Goal: Task Accomplishment & Management: Manage account settings

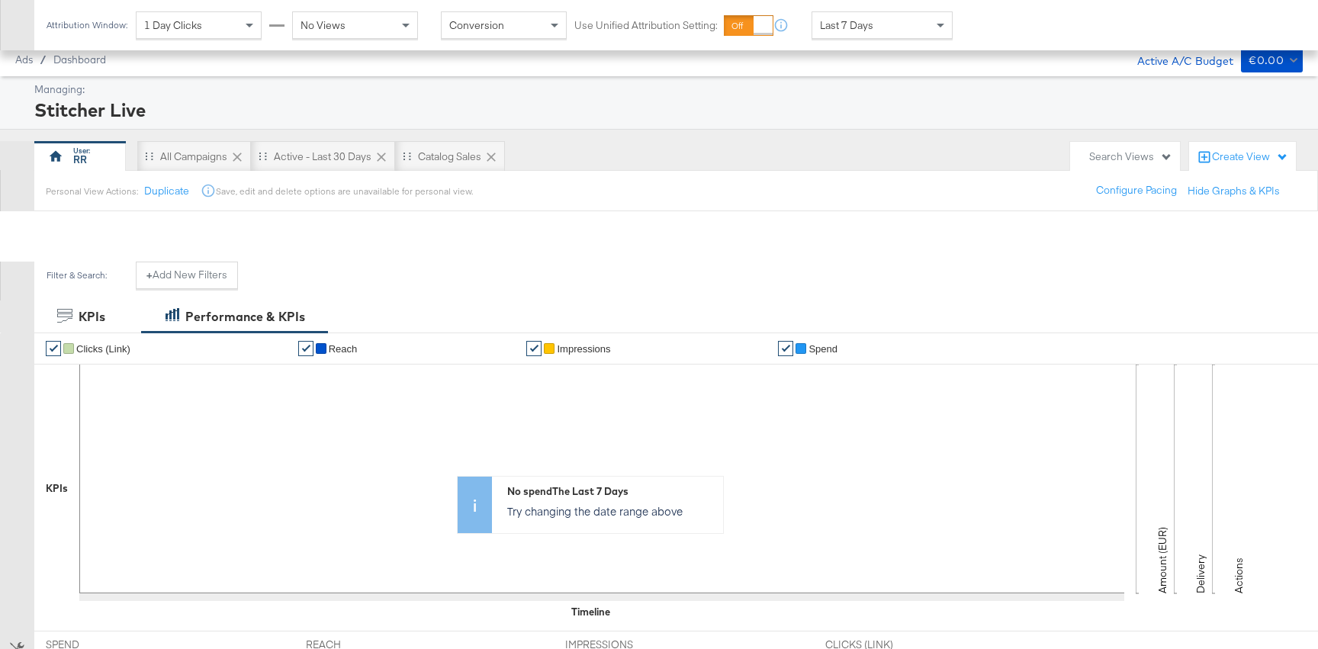
scroll to position [416, 0]
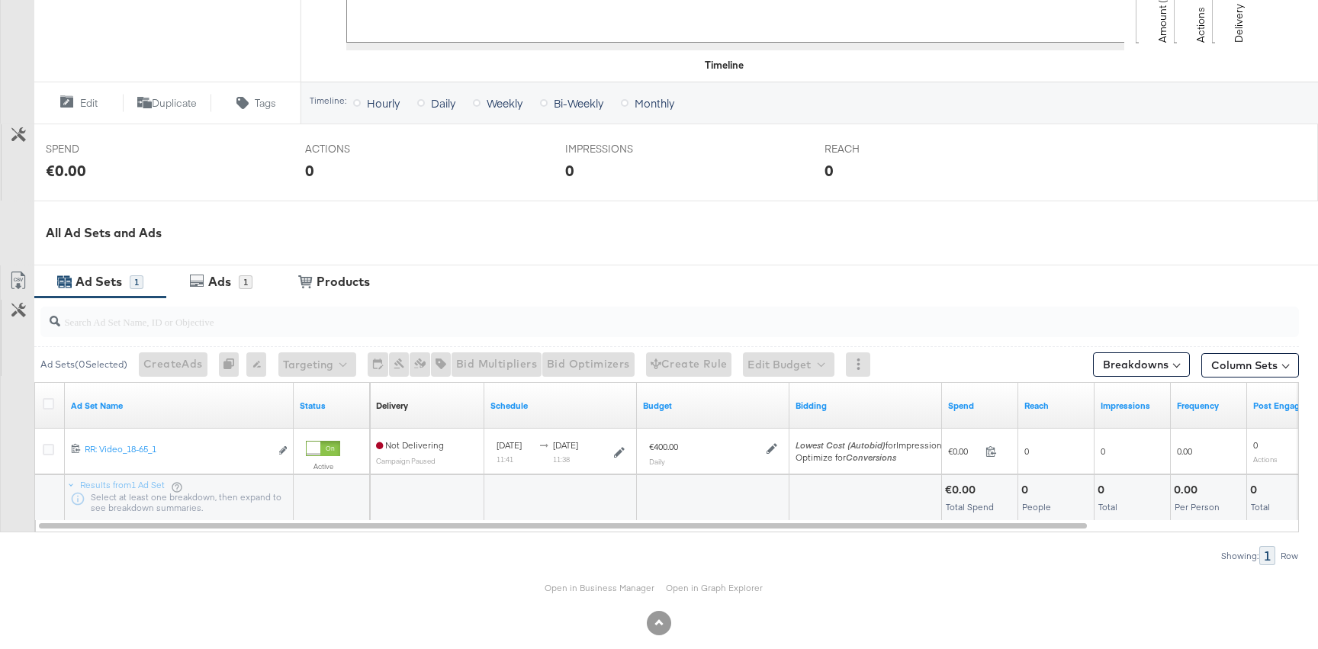
scroll to position [516, 0]
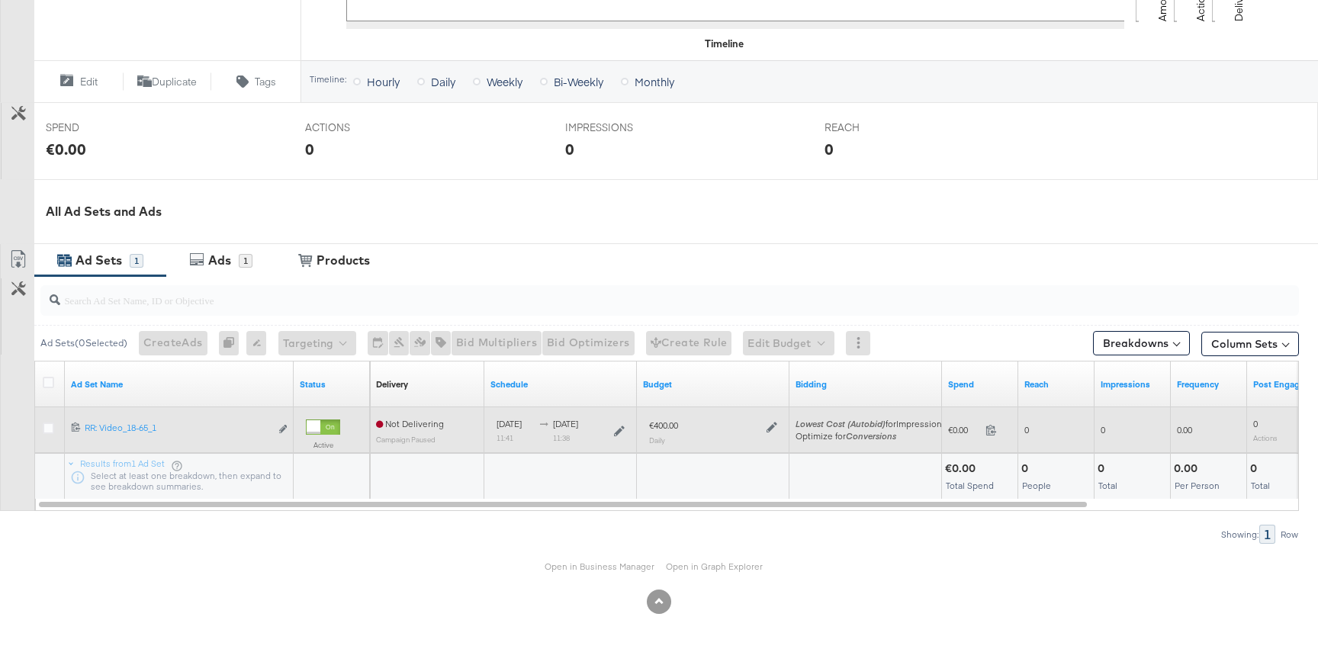
click at [771, 427] on icon at bounding box center [772, 427] width 11 height 11
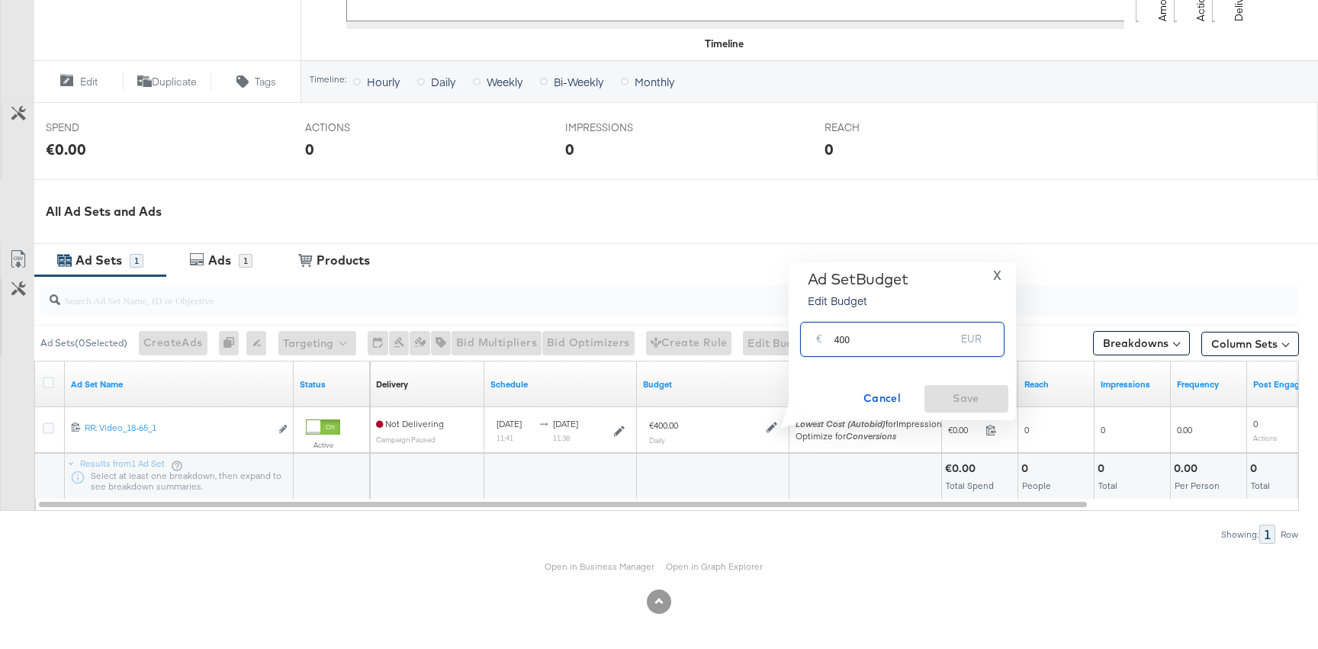
drag, startPoint x: 834, startPoint y: 338, endPoint x: 1174, endPoint y: 343, distance: 339.5
click at [1146, 345] on div "Managing: Stitcher Live Dashboard Campaign Overview: RR: Video Attribution Wind…" at bounding box center [659, 105] width 1318 height 1088
type input "100"
click at [964, 391] on span "Save" at bounding box center [967, 398] width 72 height 19
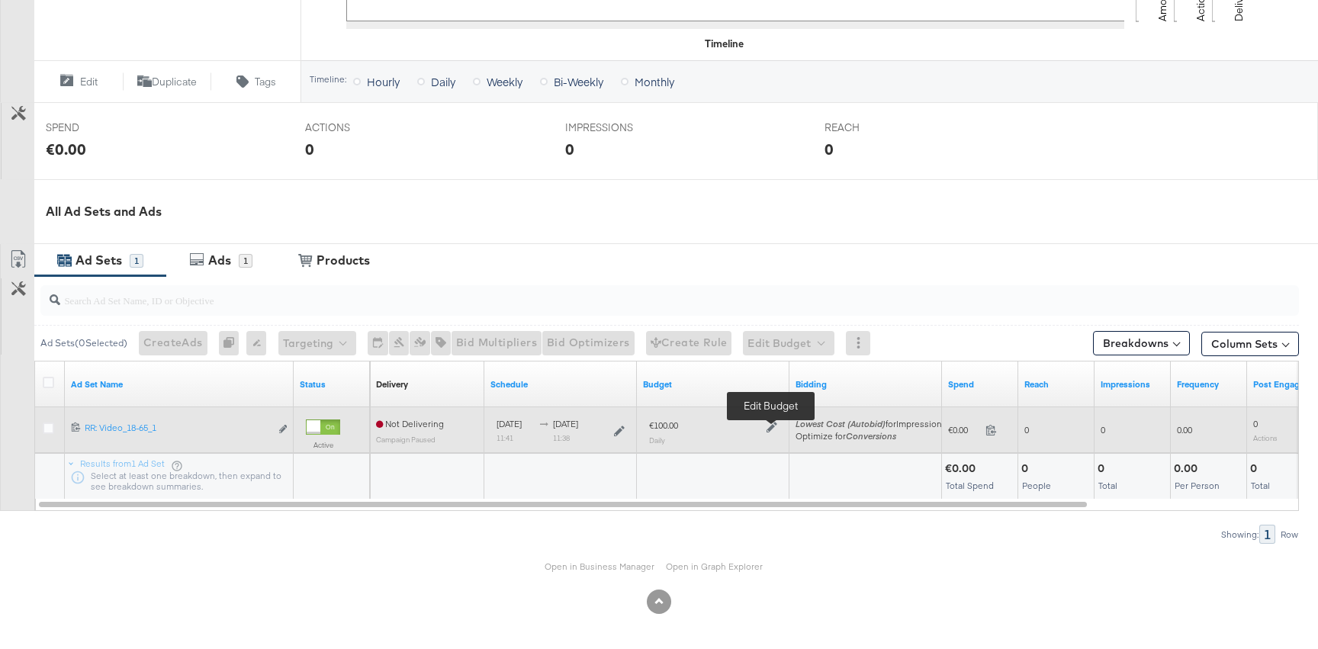
click at [767, 426] on icon at bounding box center [772, 427] width 11 height 11
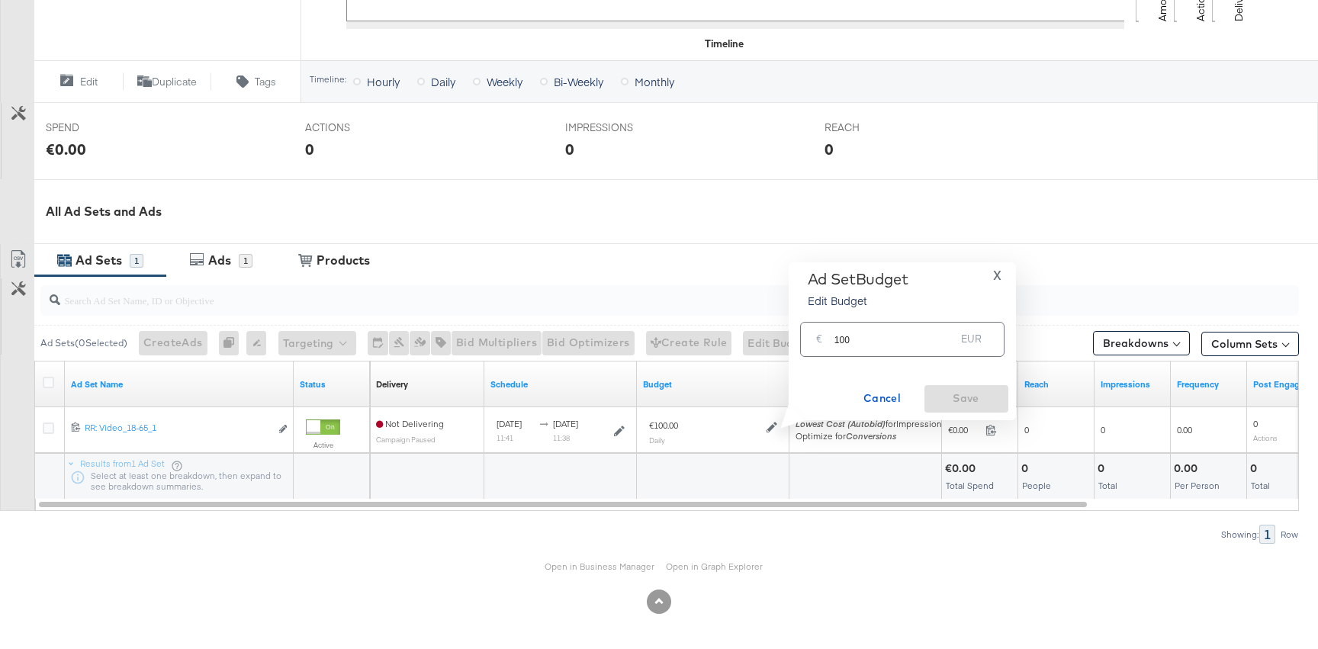
drag, startPoint x: 833, startPoint y: 340, endPoint x: 988, endPoint y: 340, distance: 154.8
click at [970, 340] on div "€ 100 EUR" at bounding box center [902, 339] width 204 height 34
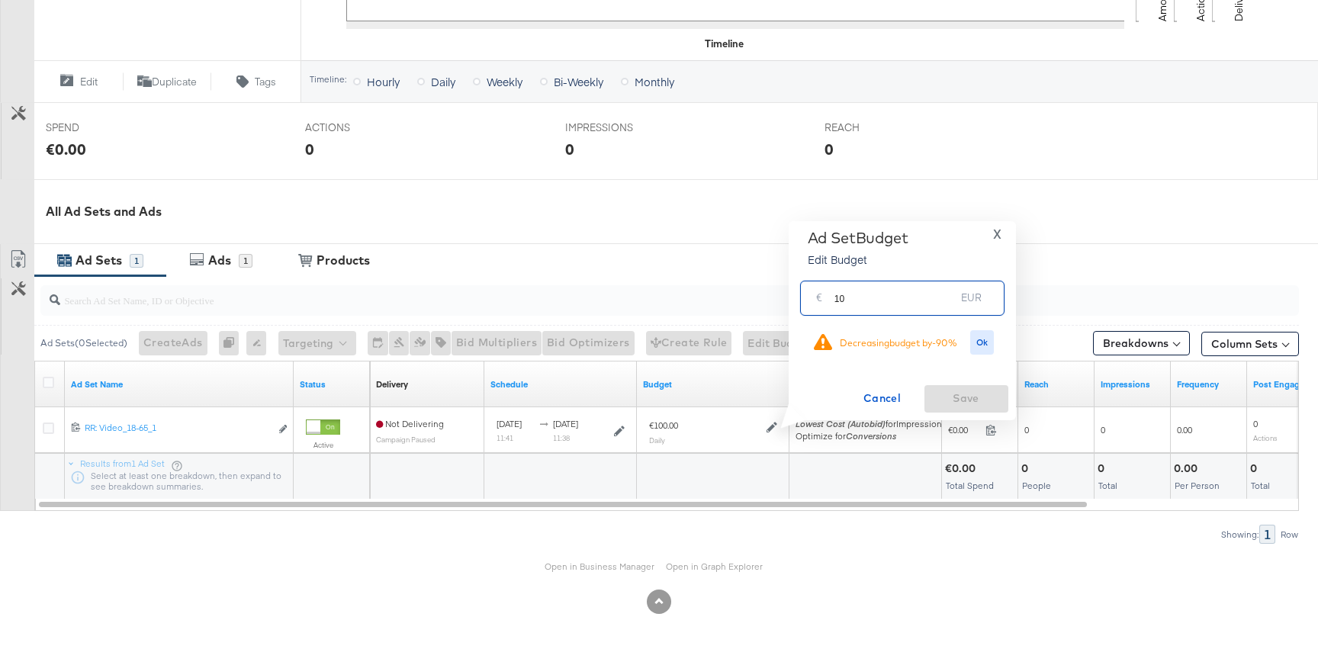
type input "1"
type input "200"
click at [987, 342] on span "Ok" at bounding box center [982, 342] width 12 height 11
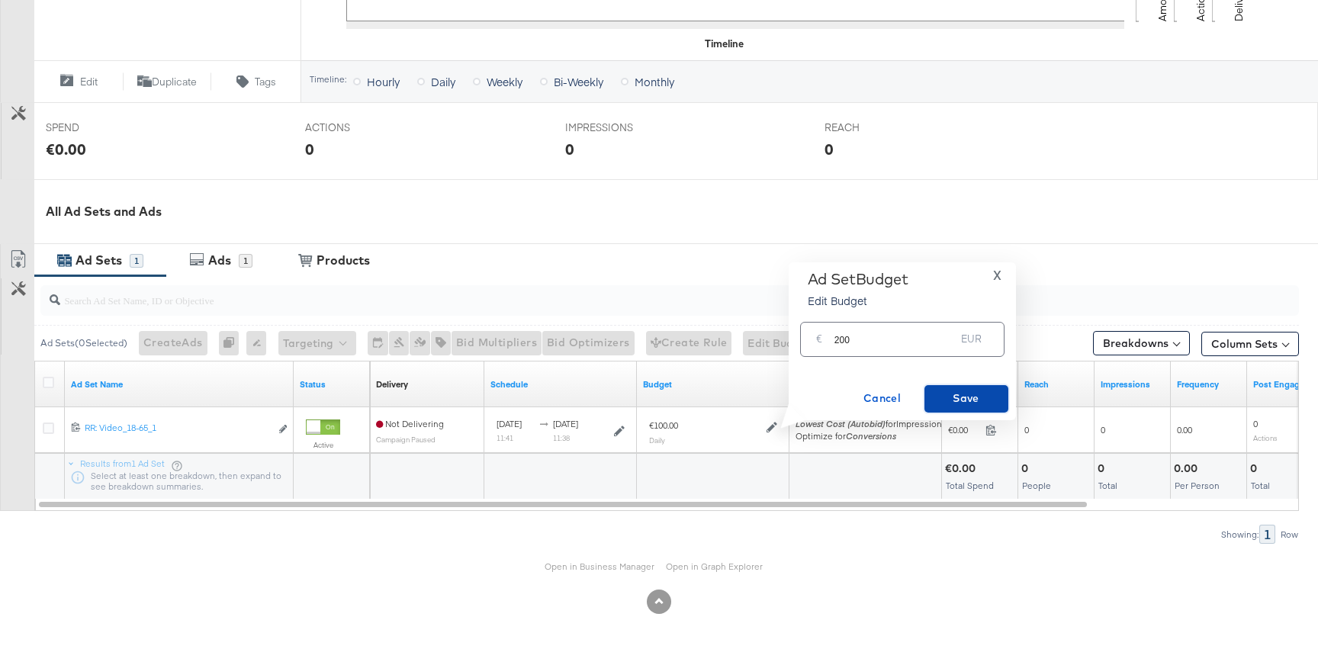
click at [950, 391] on span "Save" at bounding box center [967, 398] width 72 height 19
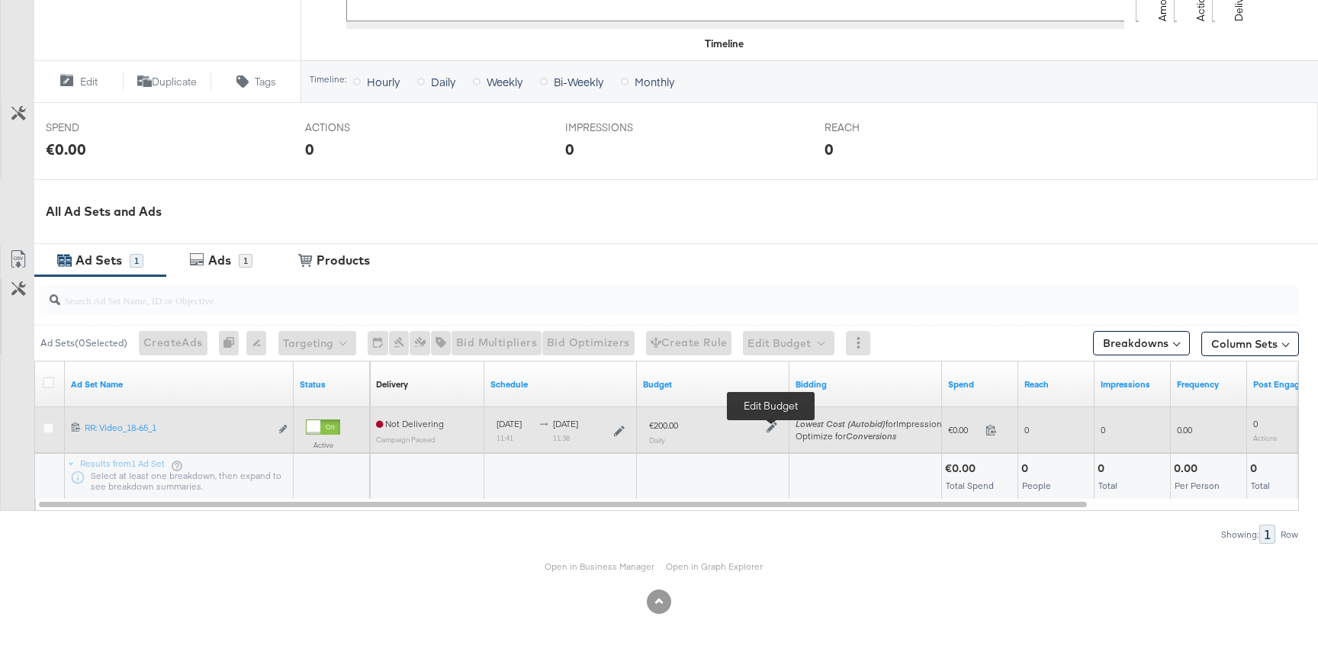
click at [772, 426] on icon at bounding box center [772, 427] width 11 height 11
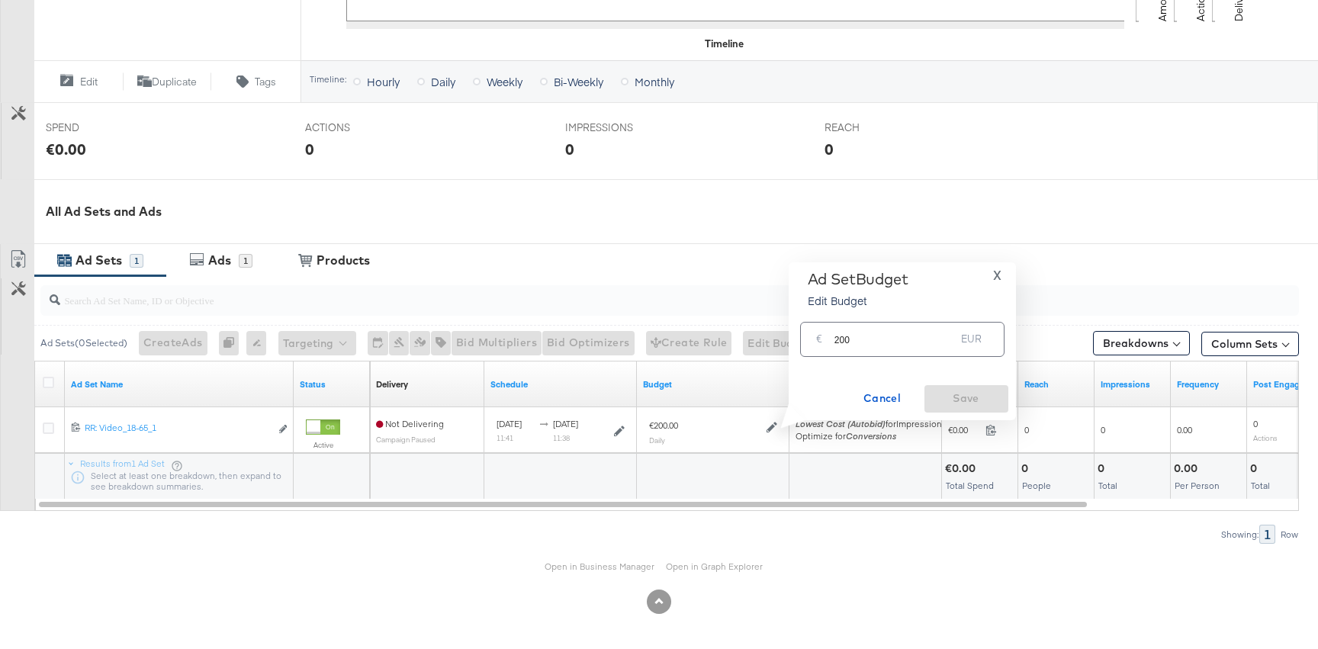
drag, startPoint x: 832, startPoint y: 334, endPoint x: 872, endPoint y: 334, distance: 39.7
click at [867, 334] on div "€ 200 EUR" at bounding box center [902, 339] width 204 height 34
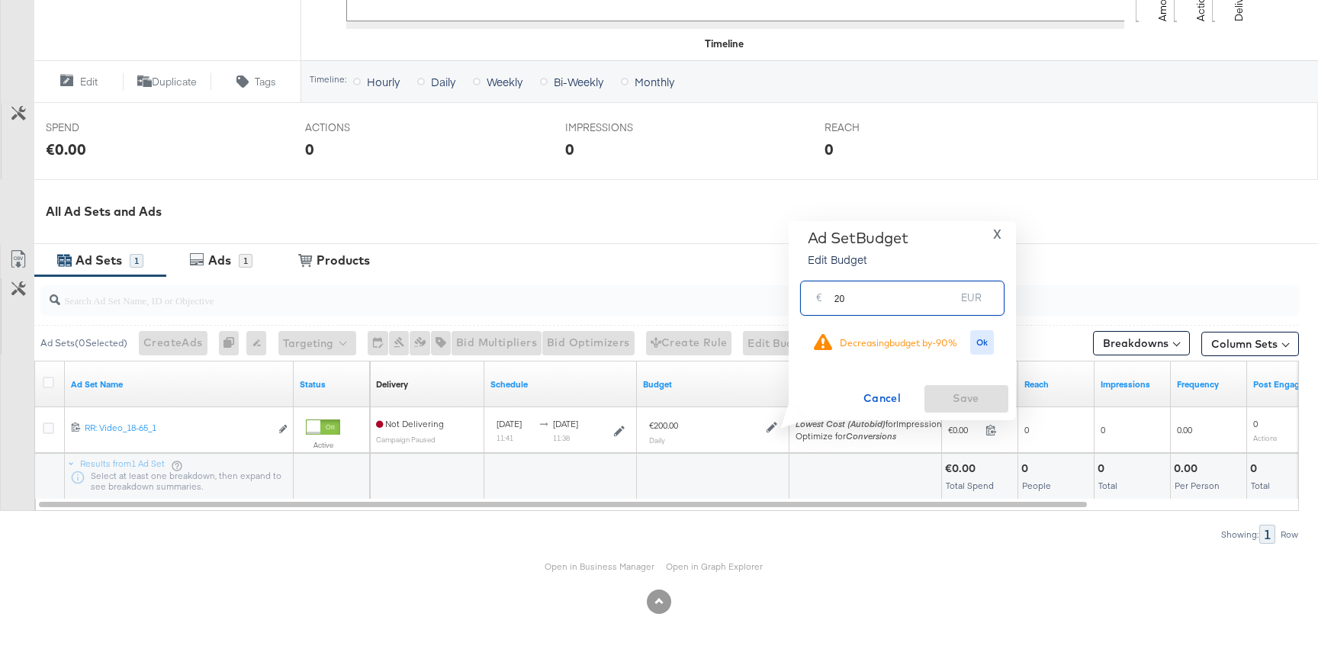
type input "2"
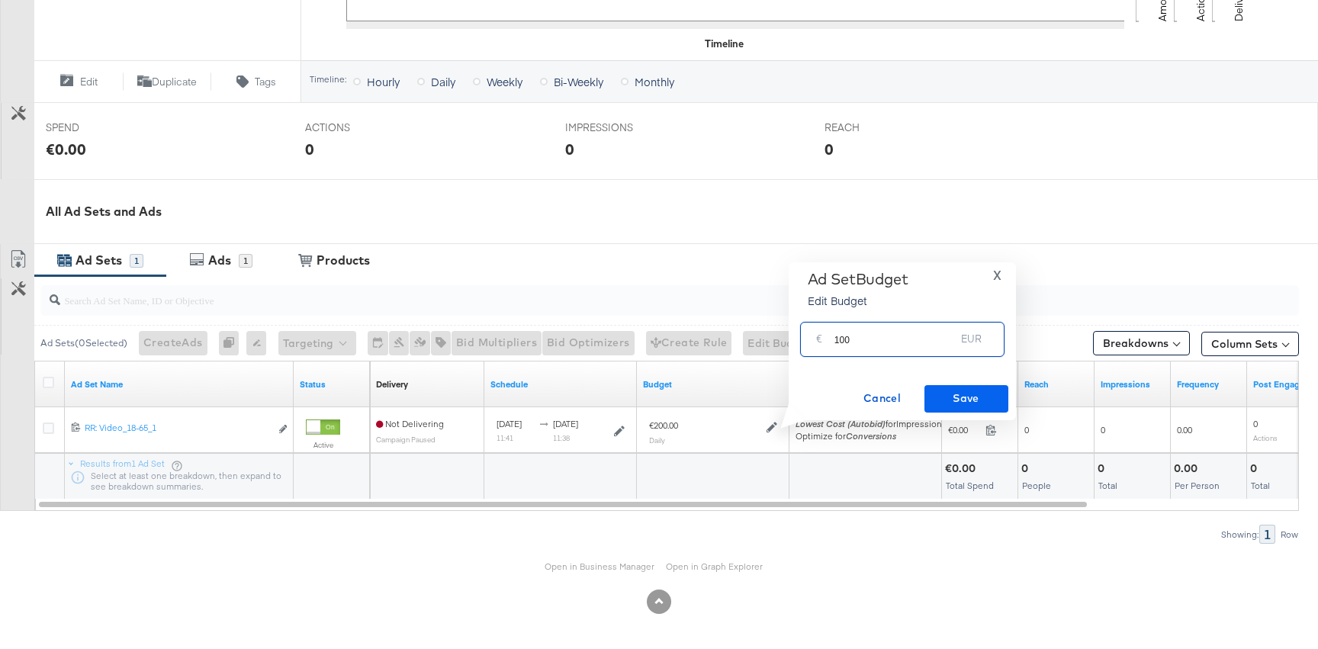
type input "100"
click at [954, 391] on span "Save" at bounding box center [967, 398] width 72 height 19
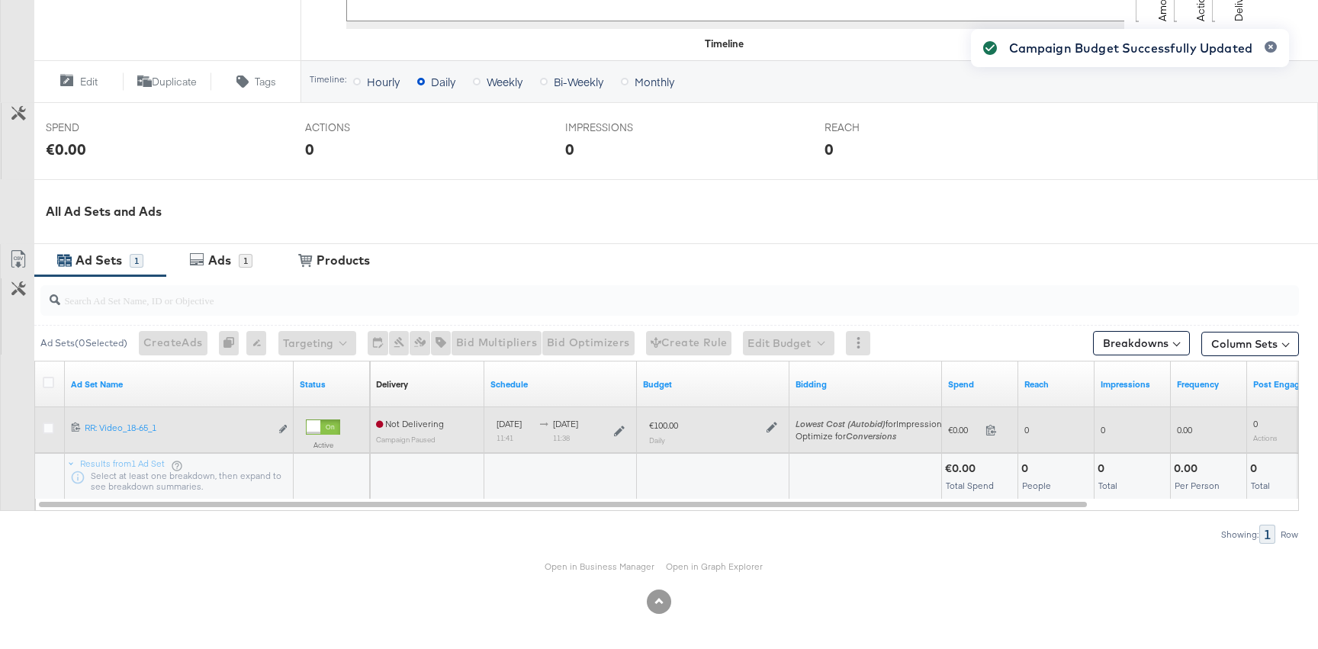
click at [787, 440] on div "€100.00 Daily" at bounding box center [713, 432] width 153 height 50
click at [774, 438] on div "€100.00 Daily" at bounding box center [713, 432] width 128 height 25
click at [769, 423] on icon at bounding box center [772, 427] width 11 height 11
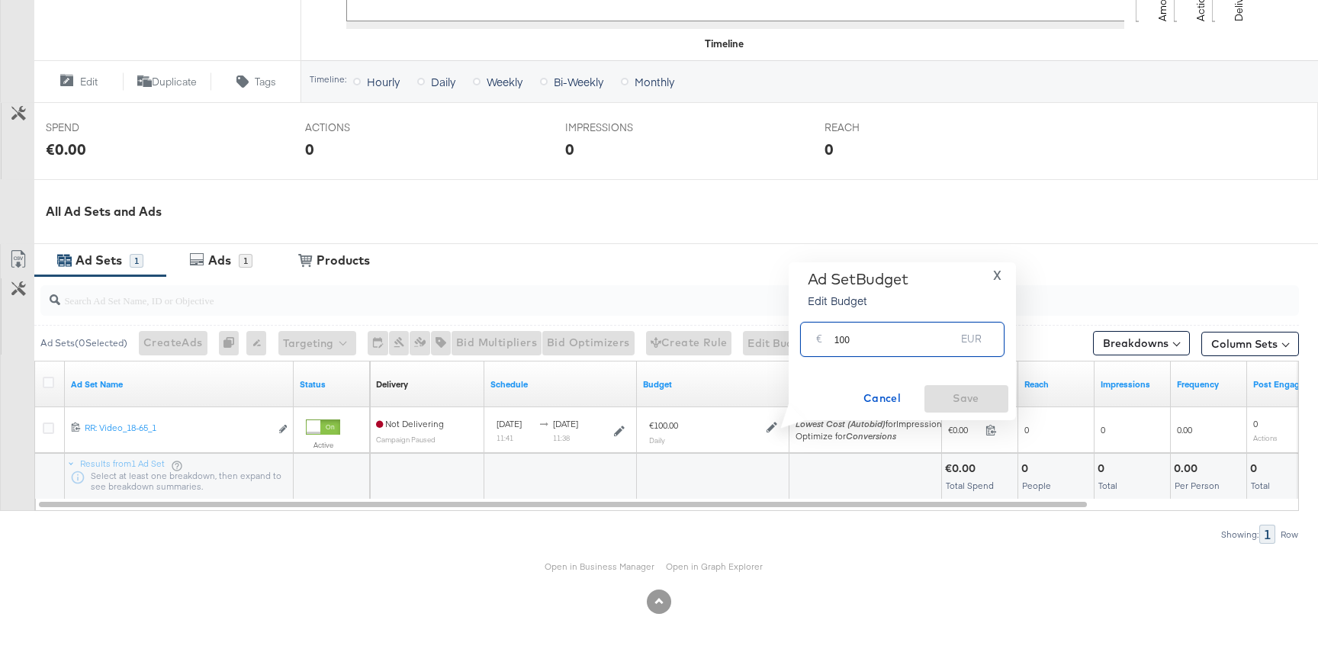
drag, startPoint x: 836, startPoint y: 341, endPoint x: 912, endPoint y: 341, distance: 76.3
click at [909, 341] on input "100" at bounding box center [894, 333] width 121 height 33
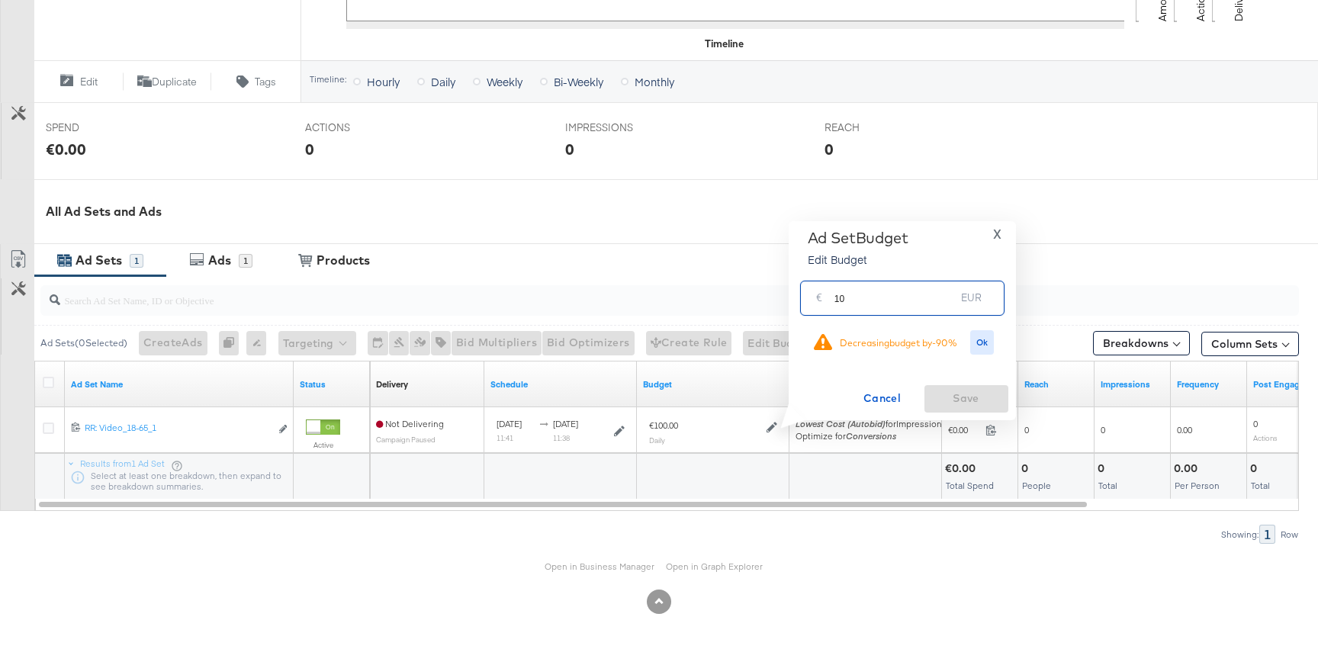
type input "1"
type input "200"
click at [987, 336] on button "Ok" at bounding box center [982, 342] width 24 height 24
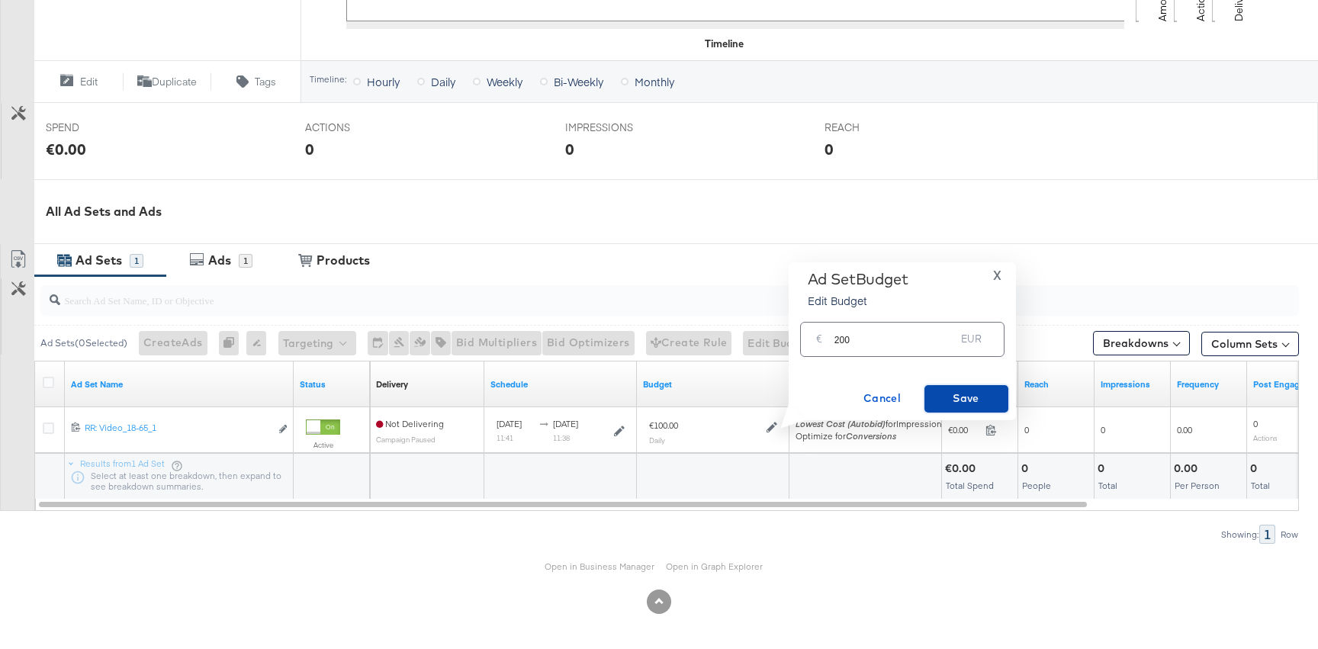
click at [966, 397] on span "Save" at bounding box center [967, 398] width 72 height 19
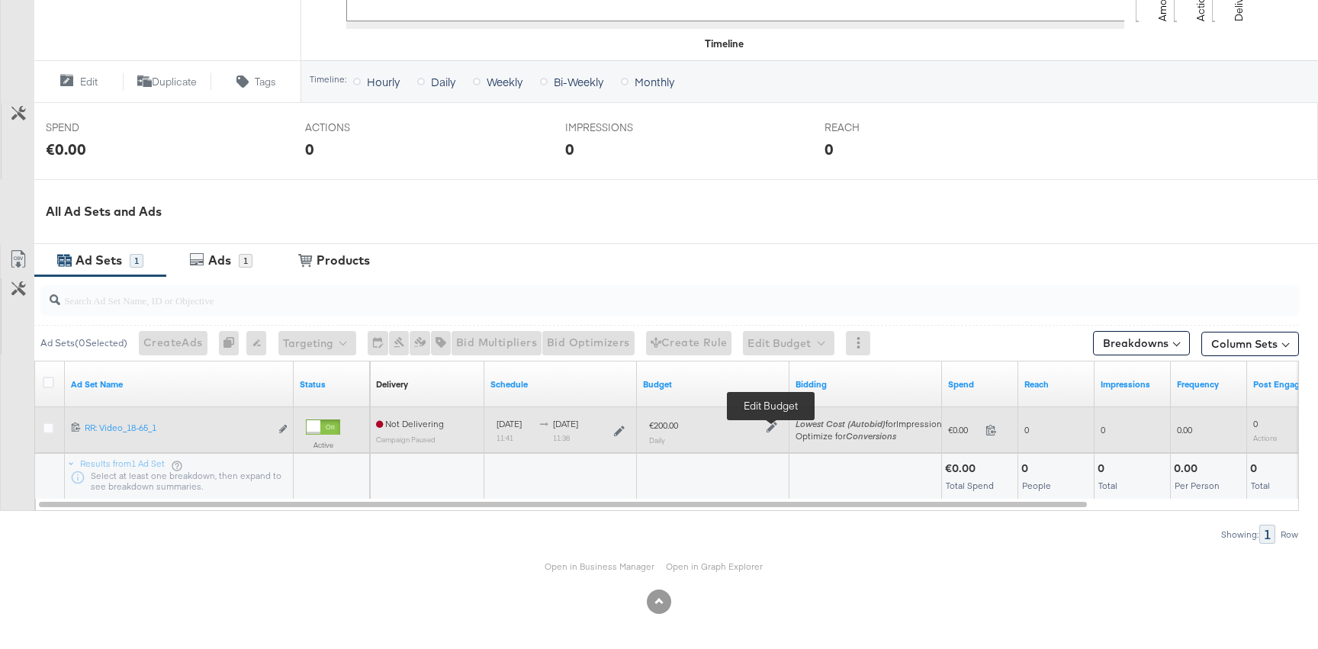
click at [767, 424] on icon at bounding box center [772, 427] width 11 height 11
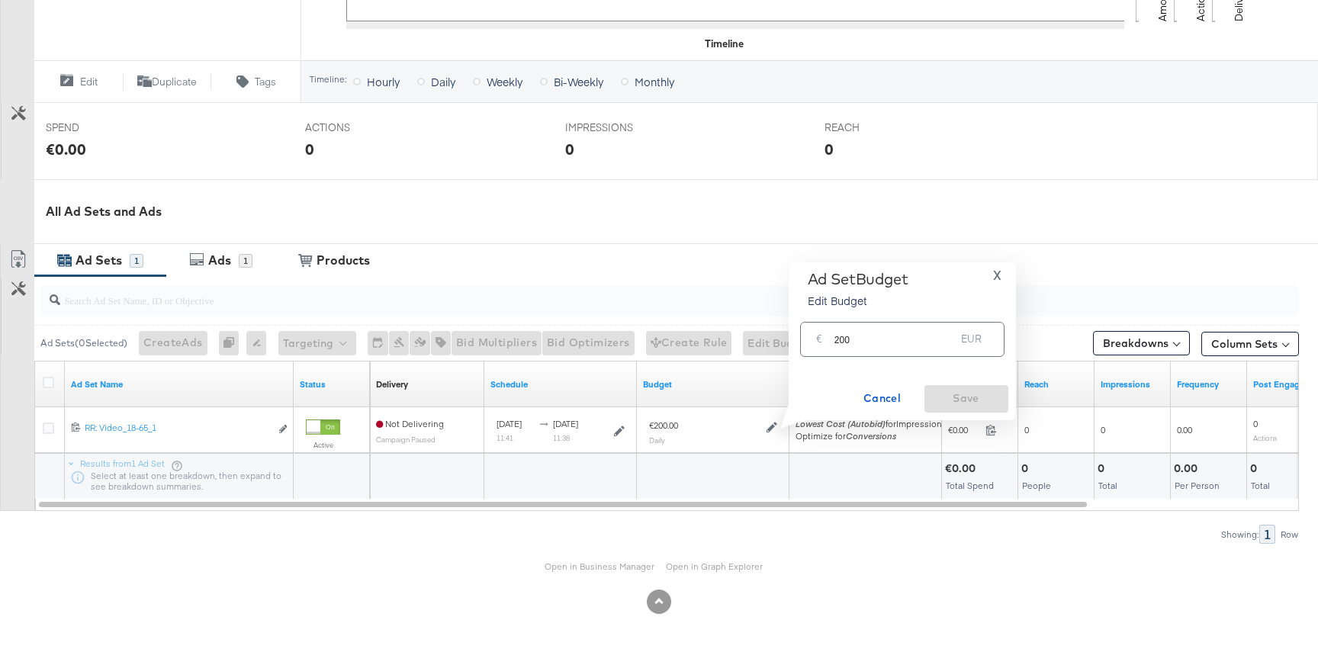
drag, startPoint x: 833, startPoint y: 334, endPoint x: 951, endPoint y: 333, distance: 118.2
click at [949, 334] on div "€ 200 EUR" at bounding box center [902, 339] width 204 height 34
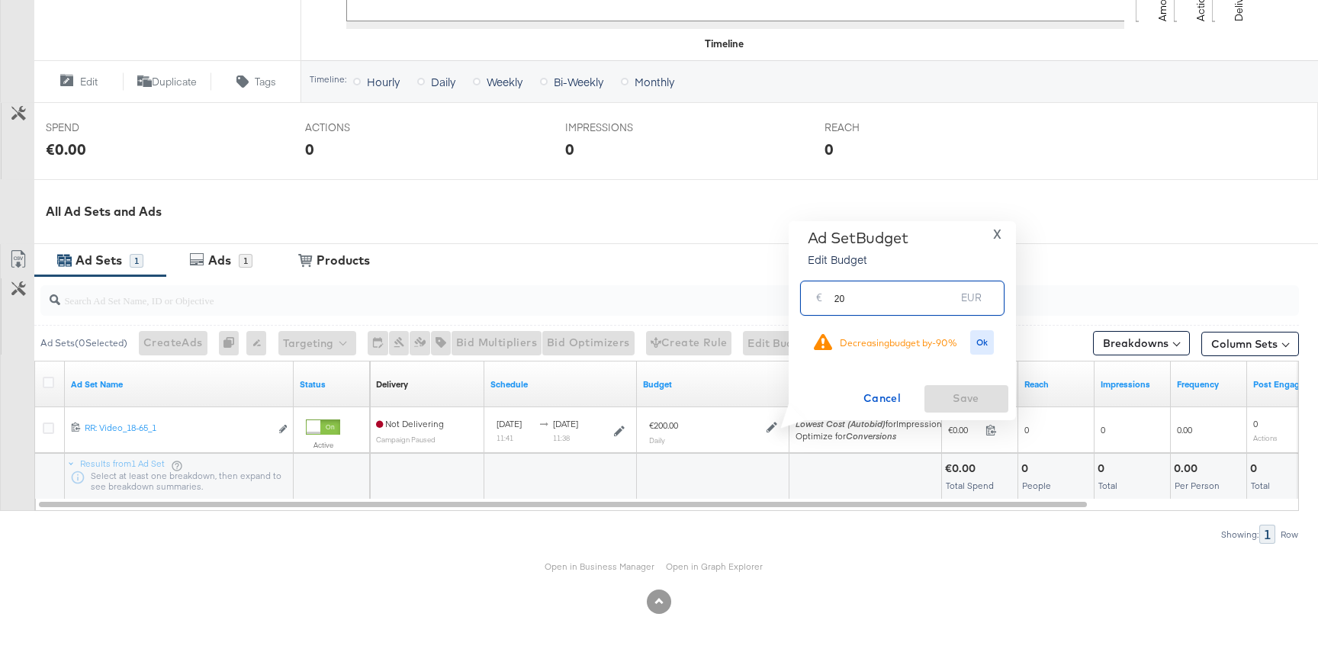
type input "2"
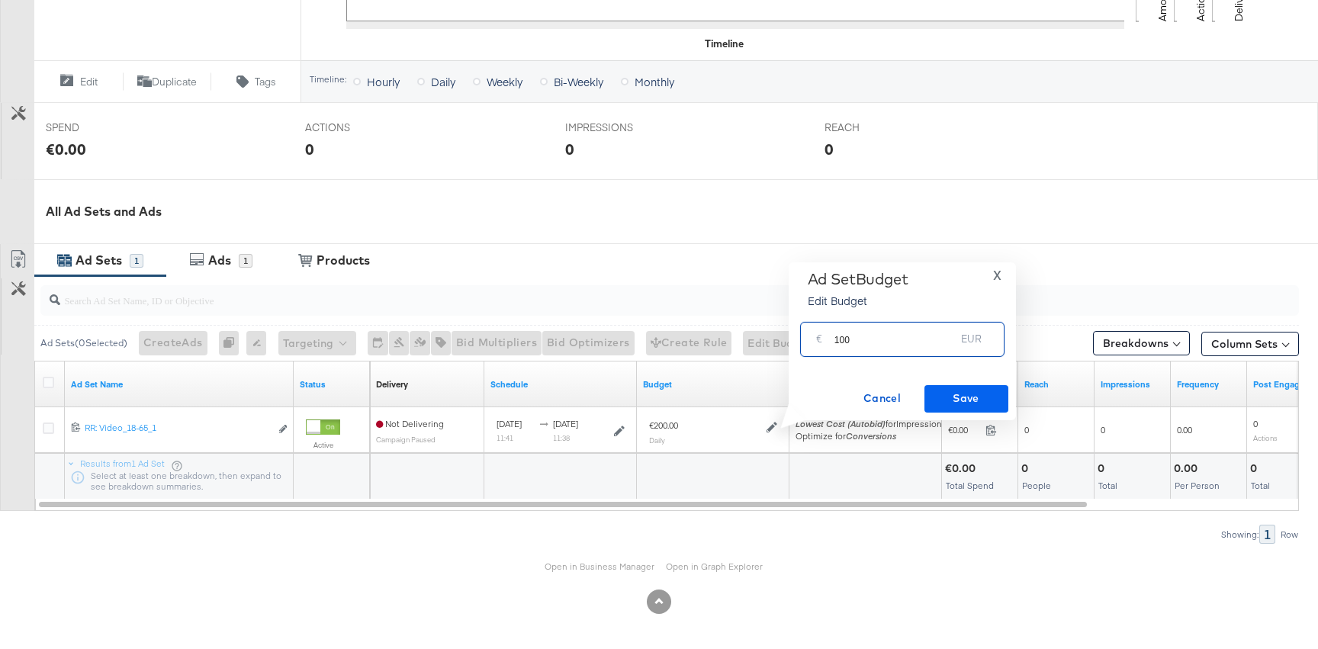
type input "100"
click at [958, 396] on span "Save" at bounding box center [967, 398] width 72 height 19
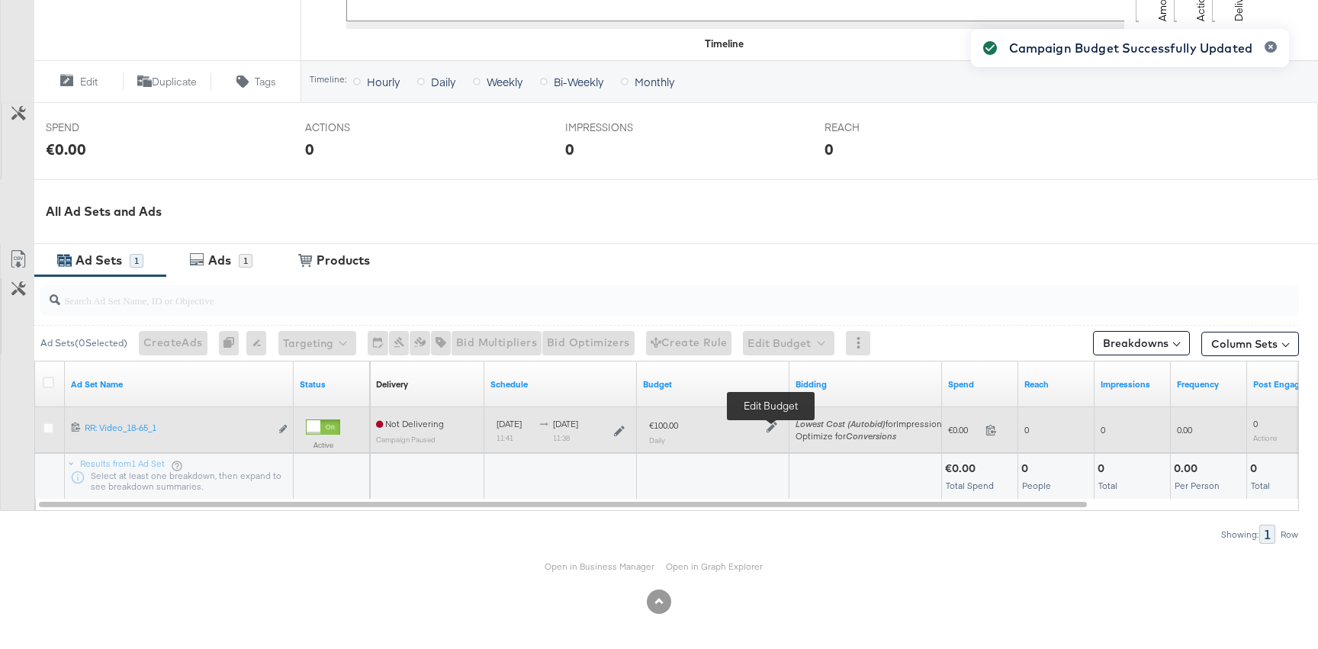
click at [773, 426] on icon at bounding box center [772, 427] width 11 height 11
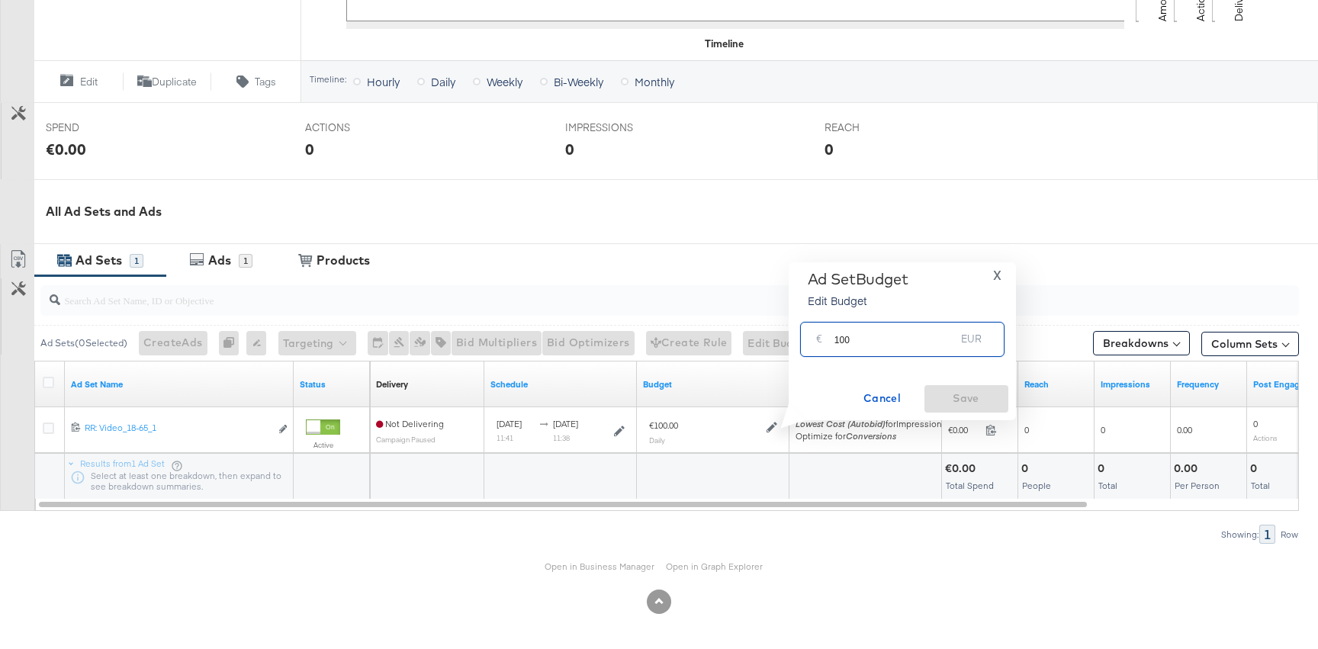
drag, startPoint x: 835, startPoint y: 340, endPoint x: 923, endPoint y: 341, distance: 87.7
click at [921, 341] on input "100" at bounding box center [894, 333] width 121 height 33
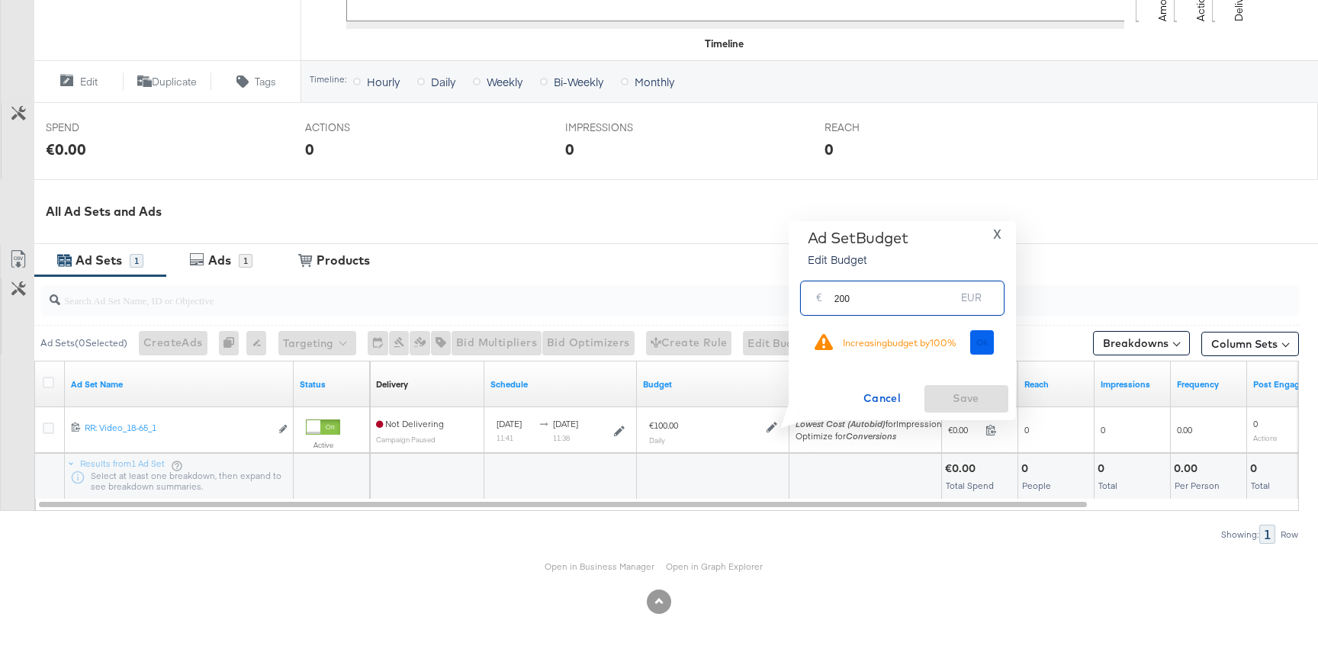
type input "200"
click at [991, 350] on button "Ok" at bounding box center [982, 342] width 24 height 24
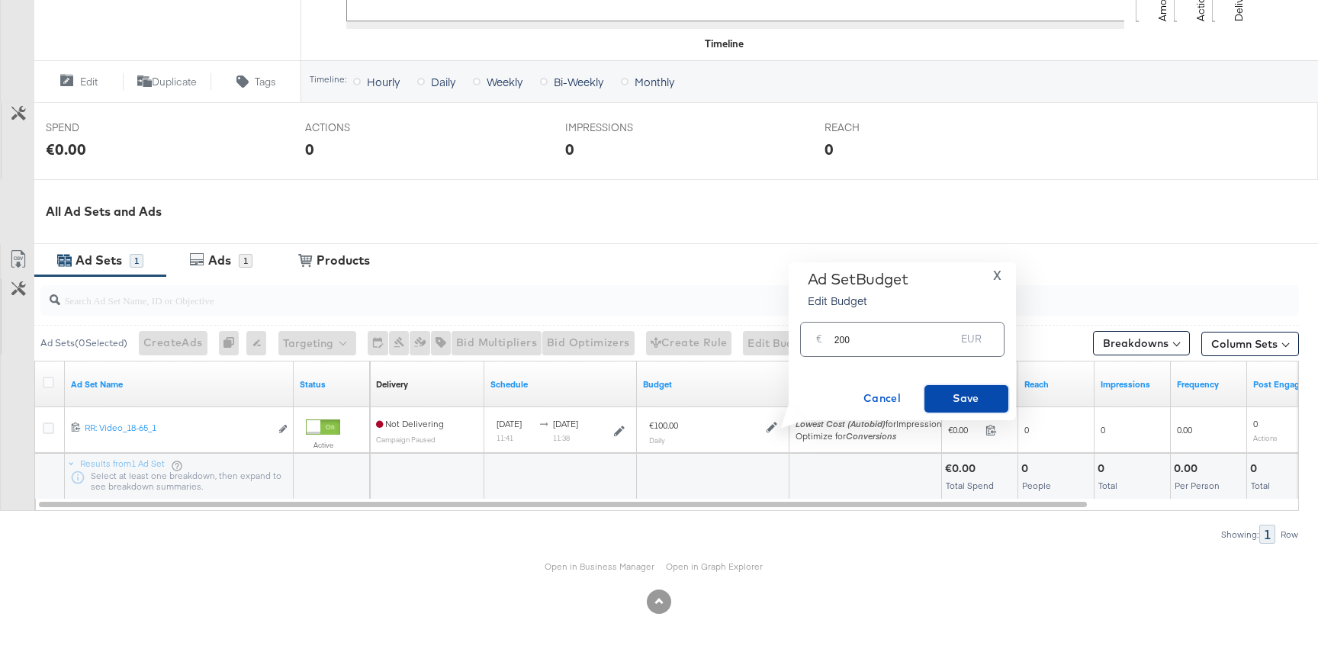
click at [963, 408] on button "Save" at bounding box center [966, 398] width 84 height 27
